Goal: Transaction & Acquisition: Download file/media

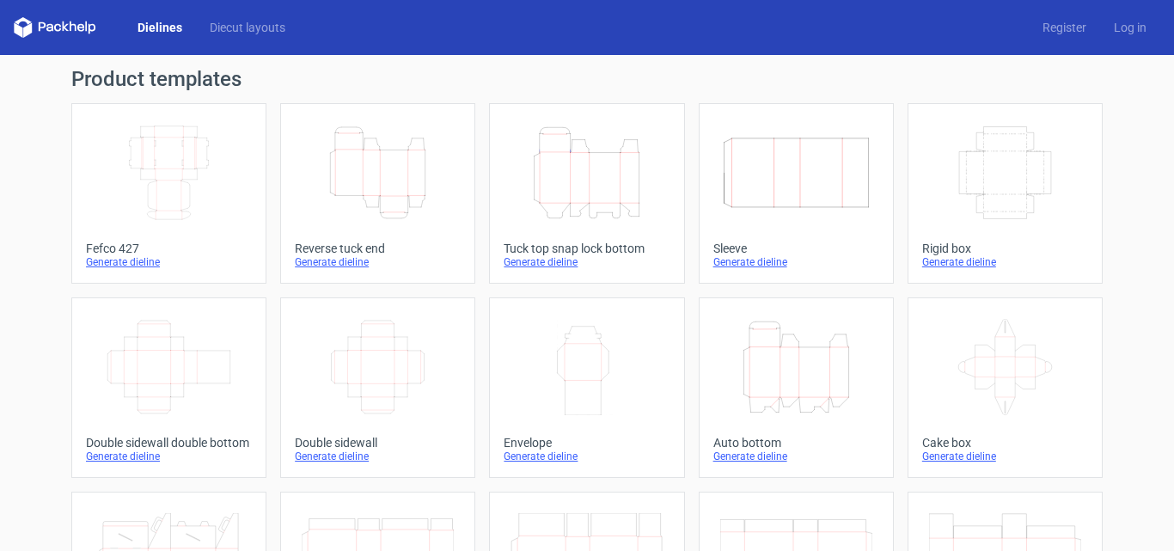
click at [572, 184] on icon "Height Depth Width" at bounding box center [587, 173] width 152 height 96
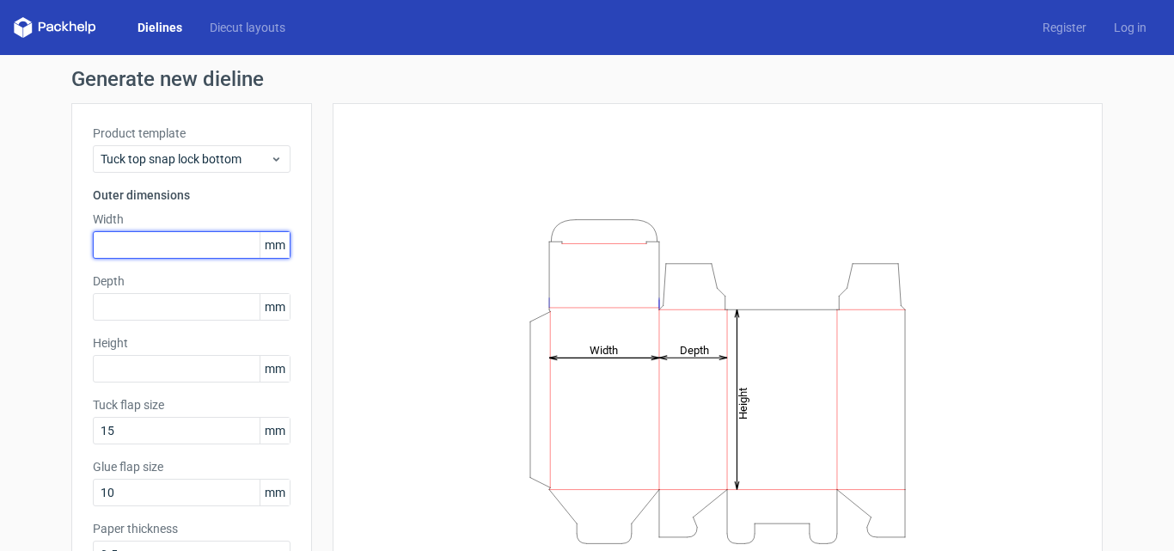
click at [139, 248] on input "text" at bounding box center [192, 245] width 198 height 28
type input "117"
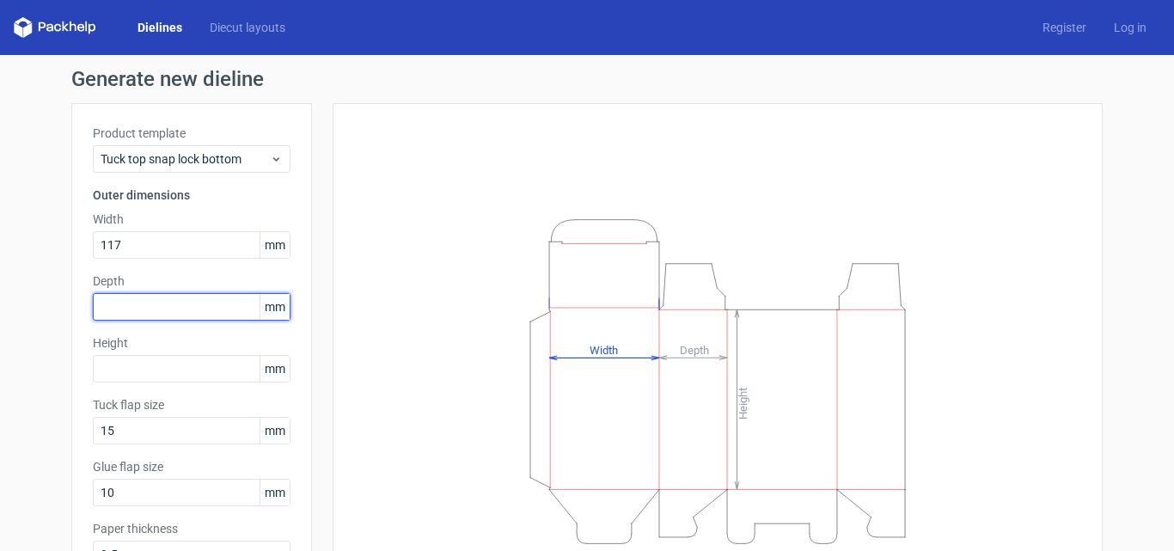
click at [115, 307] on input "text" at bounding box center [192, 307] width 198 height 28
type input "43"
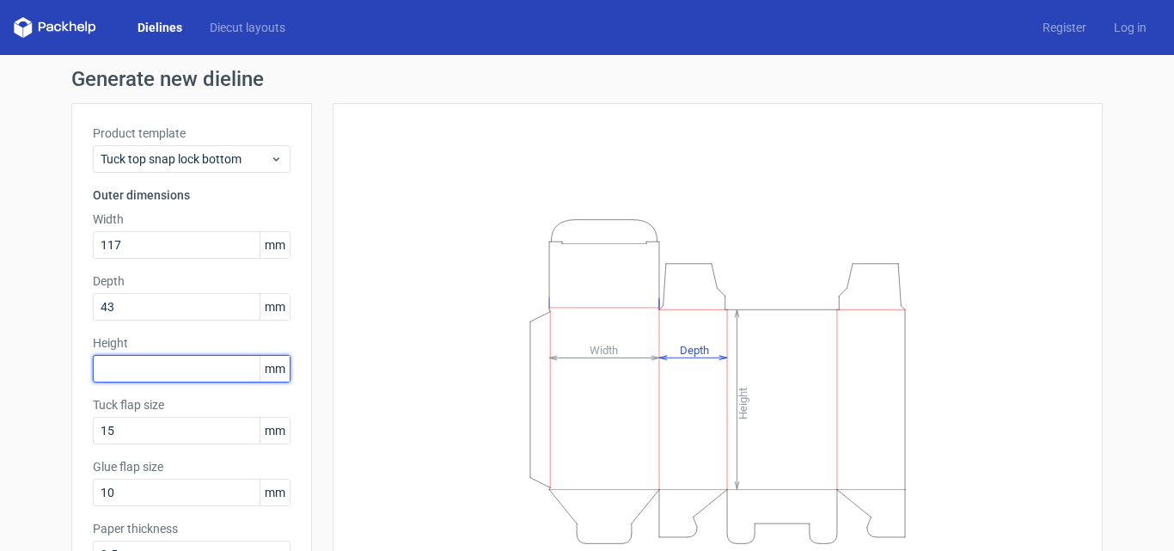
click at [112, 379] on input "text" at bounding box center [192, 369] width 198 height 28
type input "220"
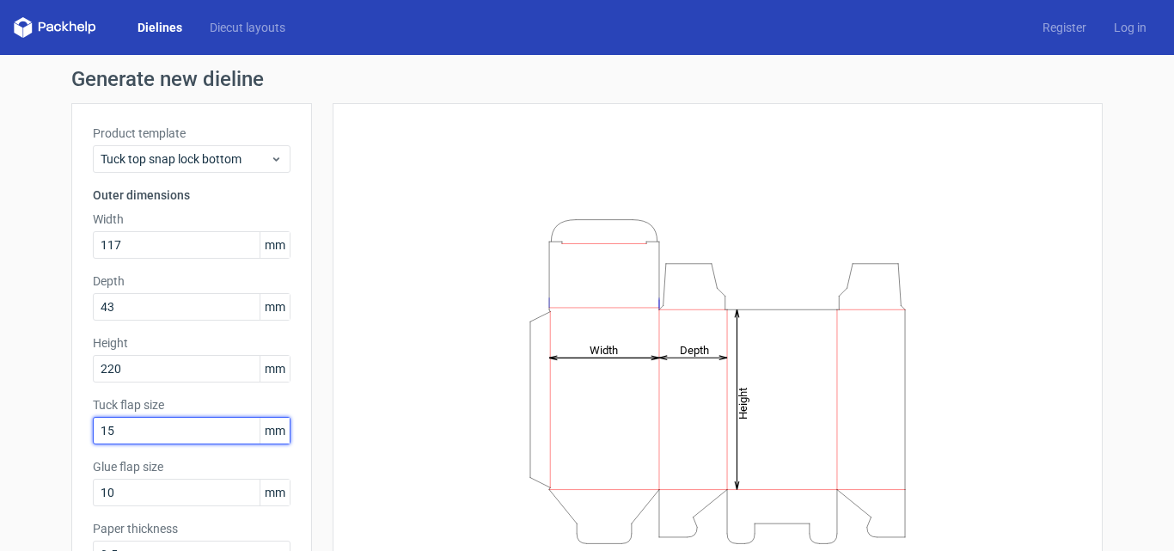
click at [157, 437] on input "15" at bounding box center [192, 431] width 198 height 28
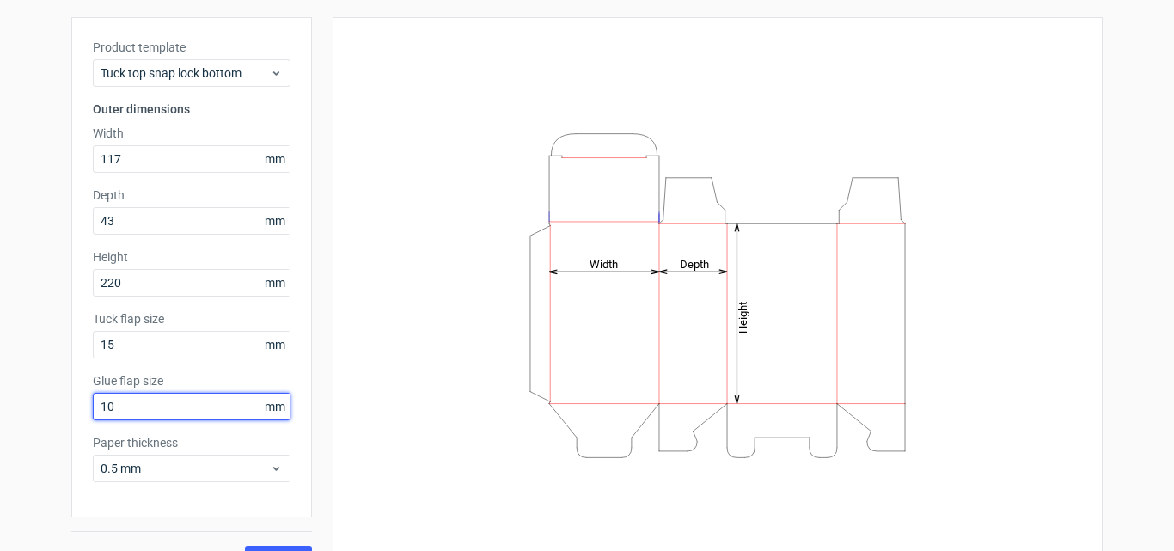
drag, startPoint x: 152, startPoint y: 407, endPoint x: 38, endPoint y: 407, distance: 114.3
click at [38, 407] on div "Generate new dieline Product template Tuck top snap lock bottom Outer dimension…" at bounding box center [587, 278] width 1174 height 618
type input "15"
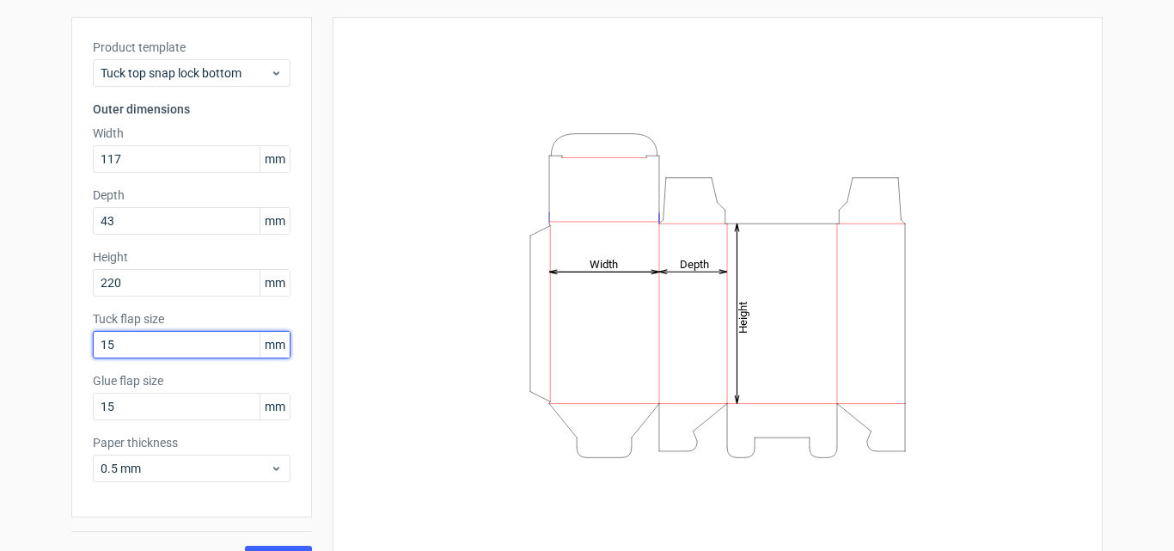
click at [174, 340] on input "15" at bounding box center [192, 345] width 198 height 28
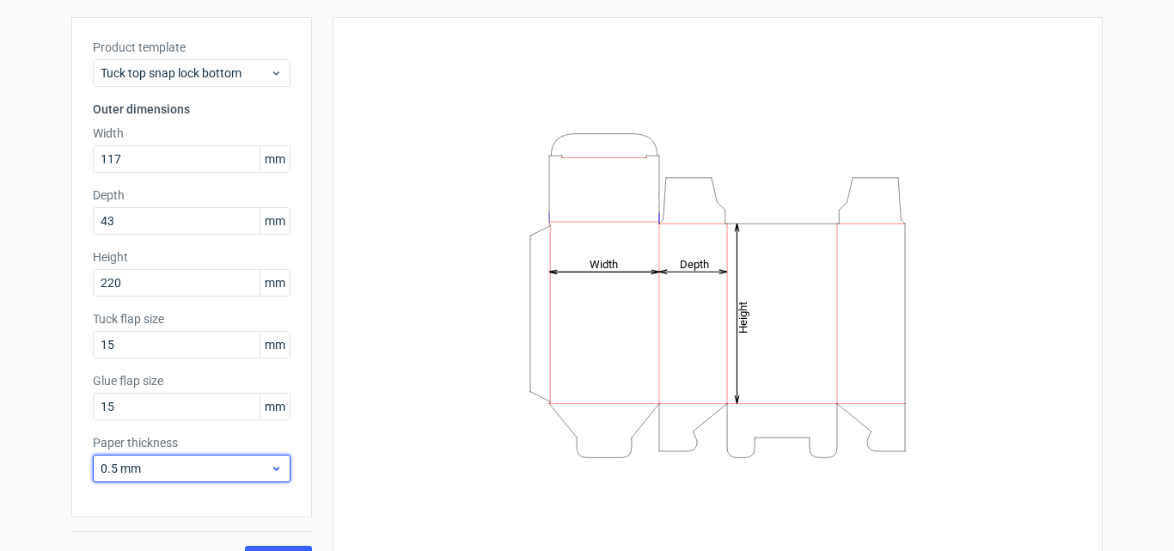
click at [162, 474] on span "0.5 mm" at bounding box center [185, 468] width 169 height 17
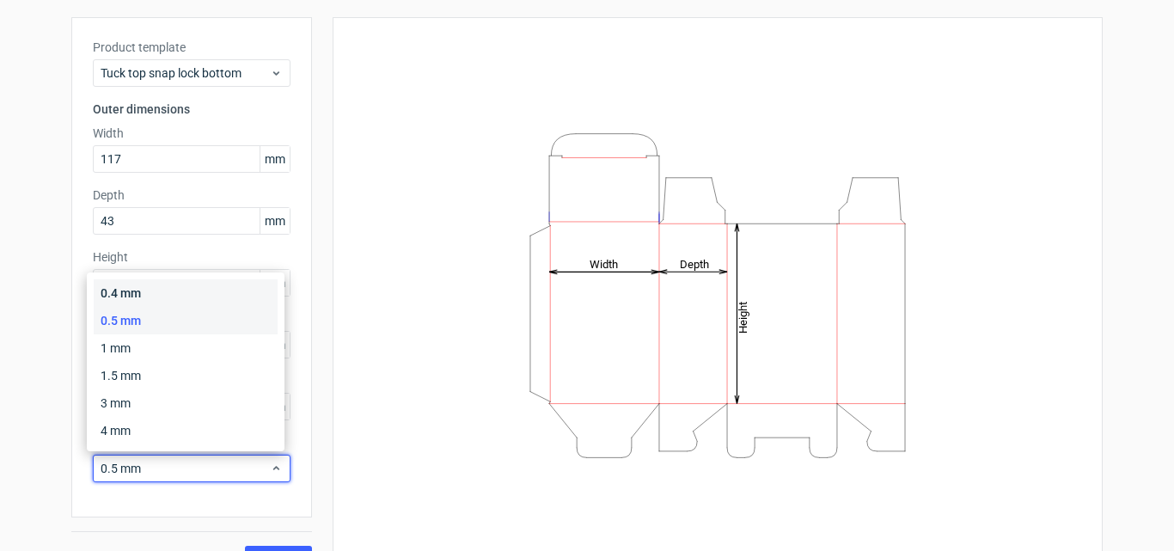
click at [147, 287] on div "0.4 mm" at bounding box center [186, 293] width 184 height 28
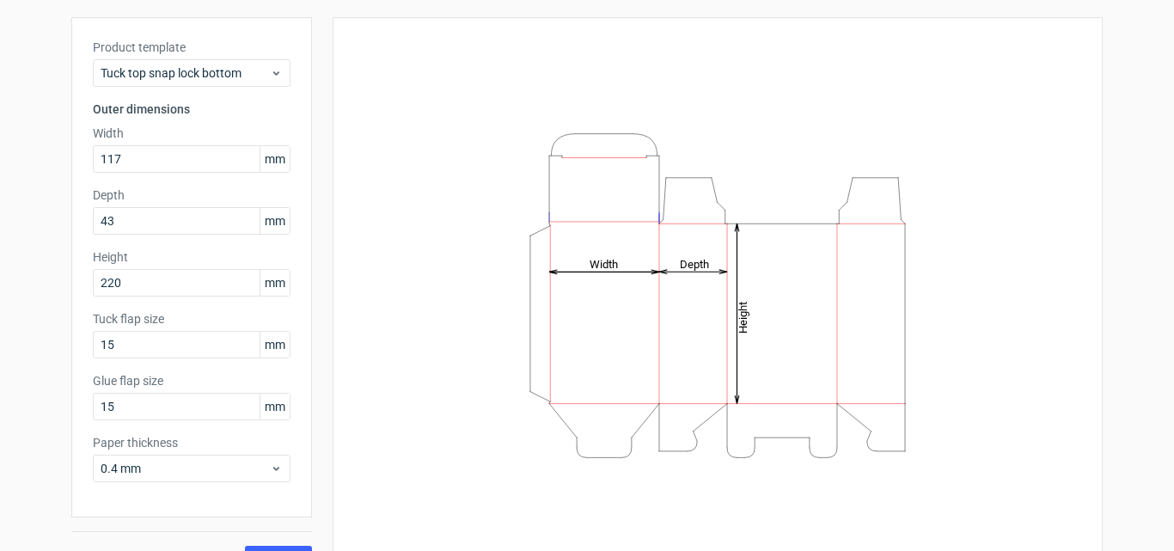
scroll to position [122, 0]
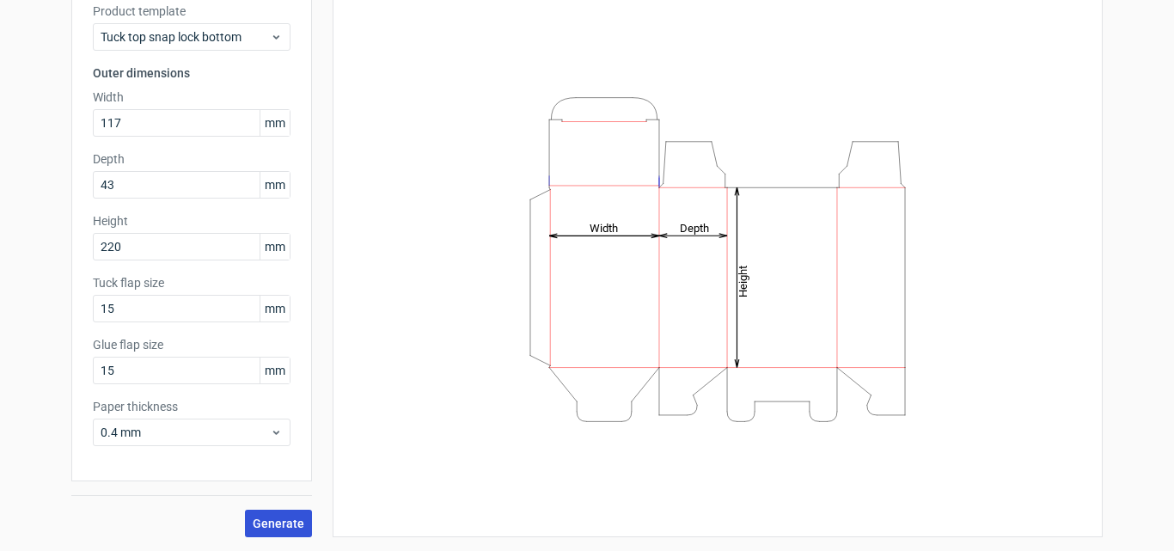
click at [280, 520] on span "Generate" at bounding box center [279, 523] width 52 height 12
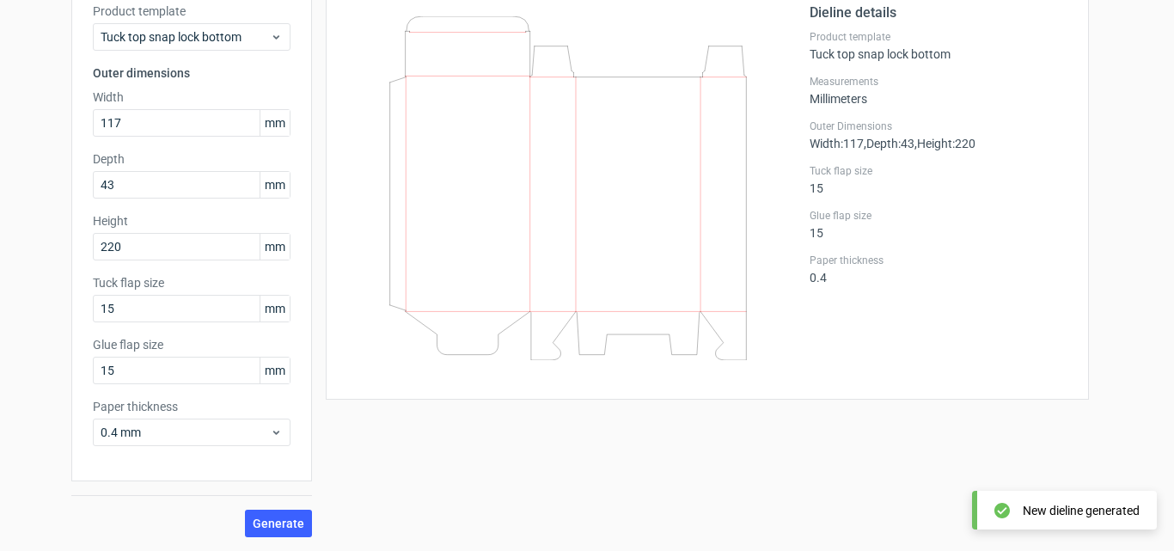
scroll to position [36, 0]
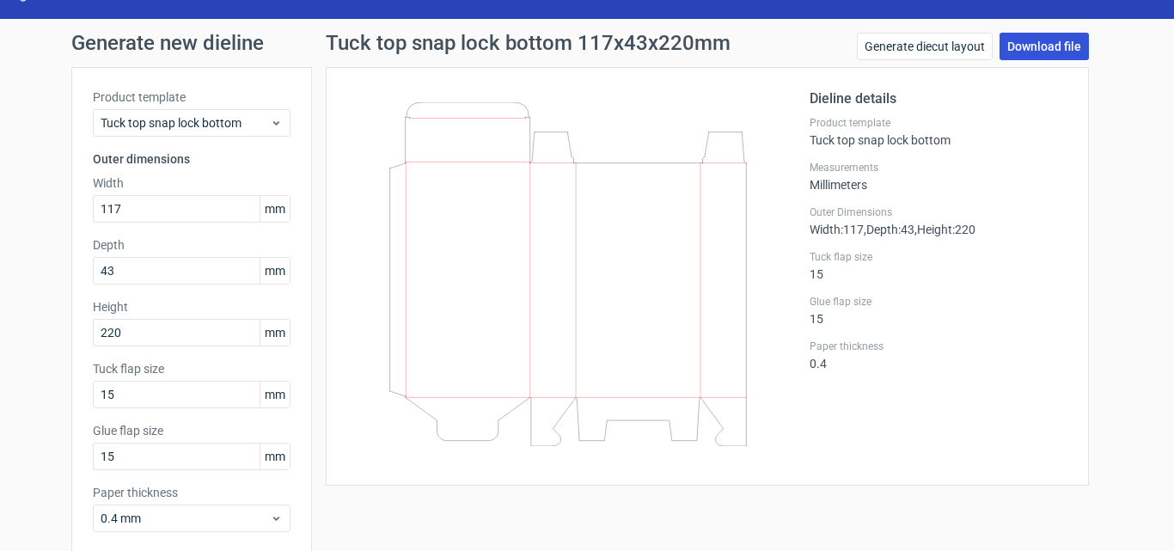
click at [1048, 52] on link "Download file" at bounding box center [1044, 47] width 89 height 28
